Goal: Task Accomplishment & Management: Manage account settings

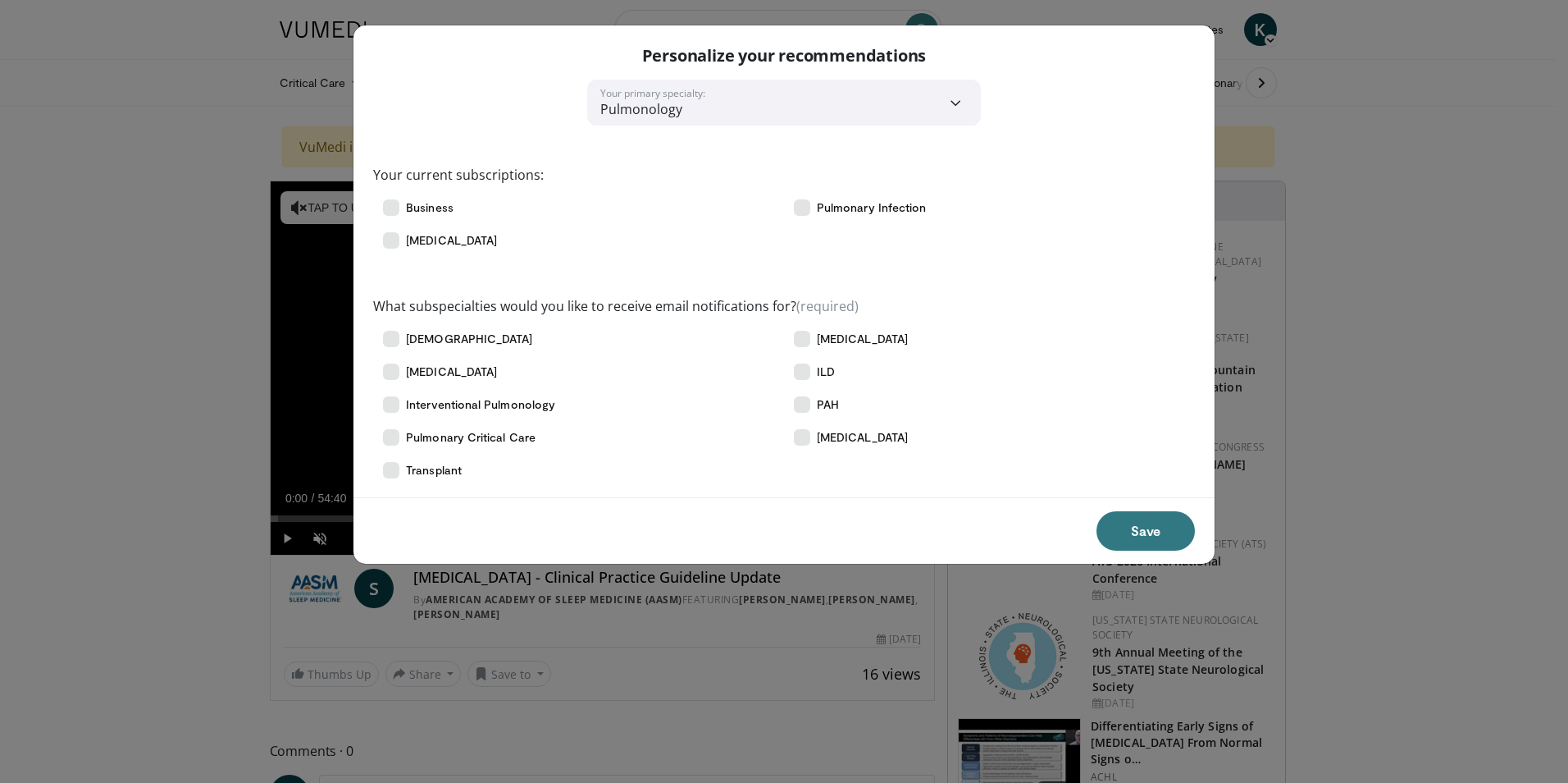
click at [1294, 121] on div "**********" at bounding box center [784, 391] width 1568 height 783
click at [204, 446] on div "**********" at bounding box center [784, 391] width 1568 height 783
click at [397, 339] on icon at bounding box center [391, 339] width 17 height 17
click at [1143, 542] on button "Save" at bounding box center [1146, 531] width 98 height 39
